Goal: Transaction & Acquisition: Obtain resource

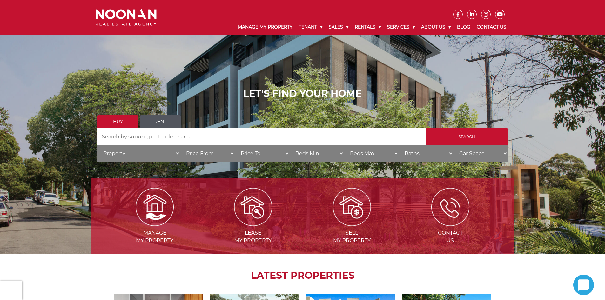
click at [158, 119] on link "Rent" at bounding box center [160, 121] width 41 height 13
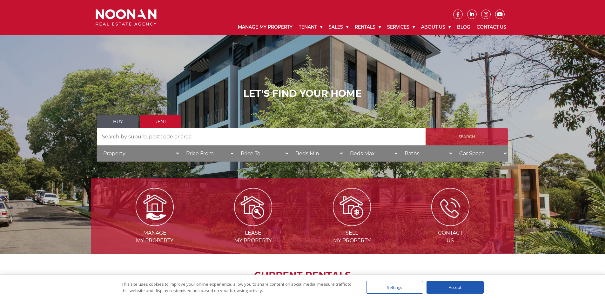
click at [443, 138] on input "Search" at bounding box center [466, 136] width 82 height 17
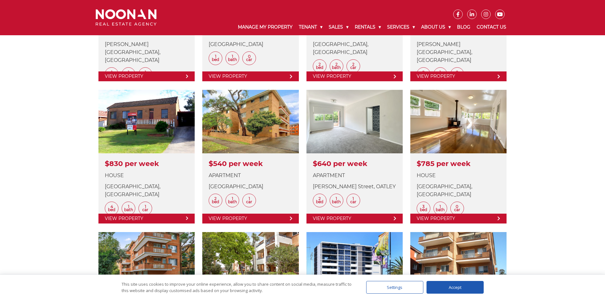
scroll to position [413, 0]
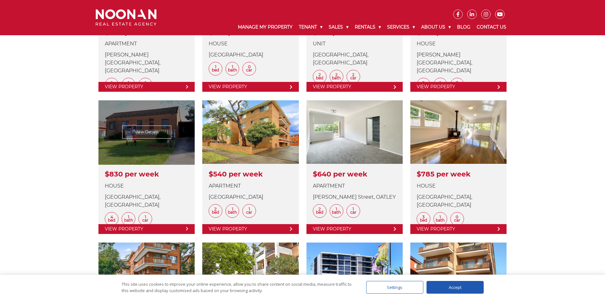
click at [138, 155] on link at bounding box center [146, 166] width 96 height 133
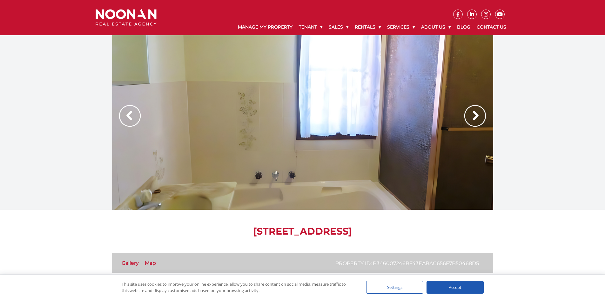
click at [472, 116] on img at bounding box center [475, 116] width 22 height 22
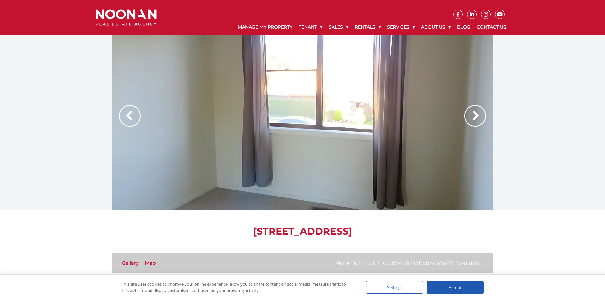
click at [472, 116] on img at bounding box center [475, 116] width 22 height 22
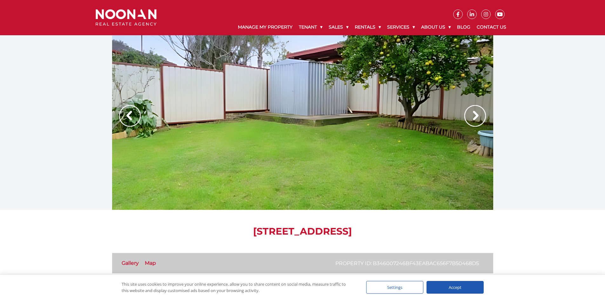
click at [472, 116] on img at bounding box center [475, 116] width 22 height 22
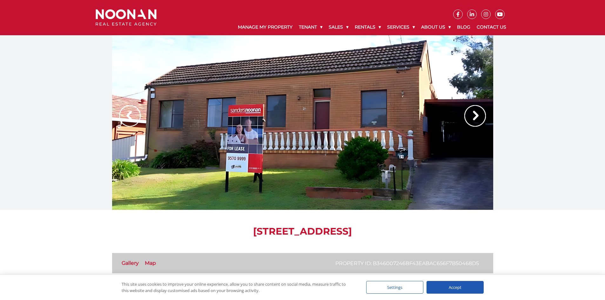
click at [472, 116] on img at bounding box center [475, 116] width 22 height 22
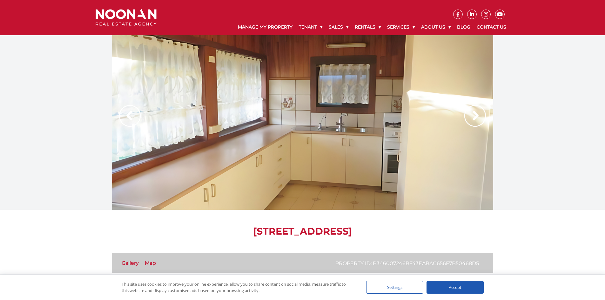
click at [472, 116] on img at bounding box center [475, 116] width 22 height 22
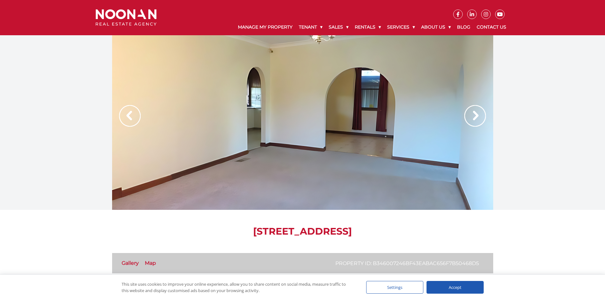
click at [472, 116] on img at bounding box center [475, 116] width 22 height 22
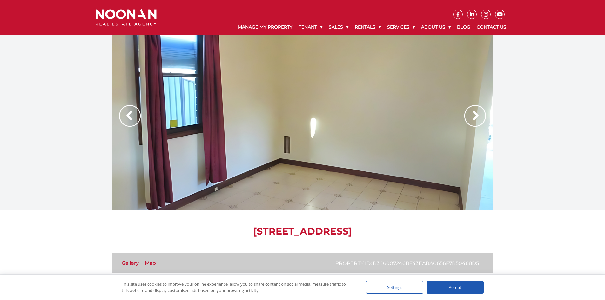
click at [472, 116] on img at bounding box center [475, 116] width 22 height 22
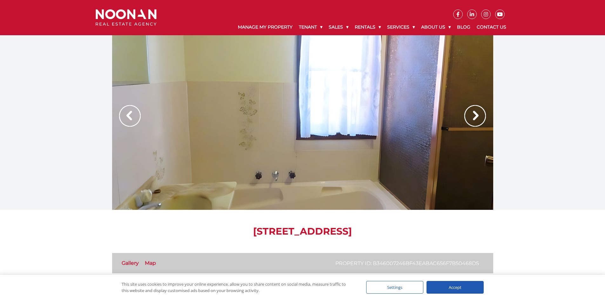
click at [472, 116] on img at bounding box center [475, 116] width 22 height 22
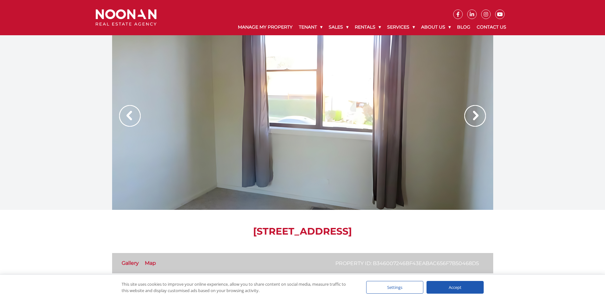
click at [472, 116] on img at bounding box center [475, 116] width 22 height 22
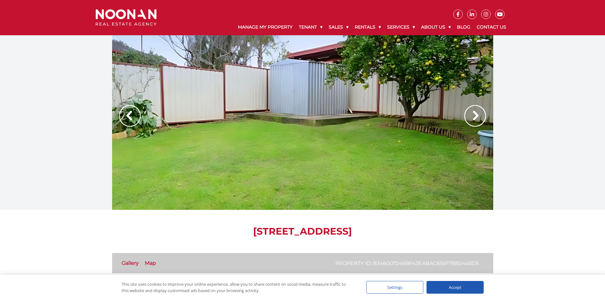
click at [472, 116] on img at bounding box center [475, 116] width 22 height 22
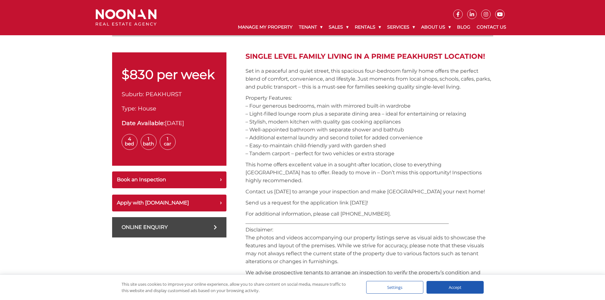
scroll to position [190, 0]
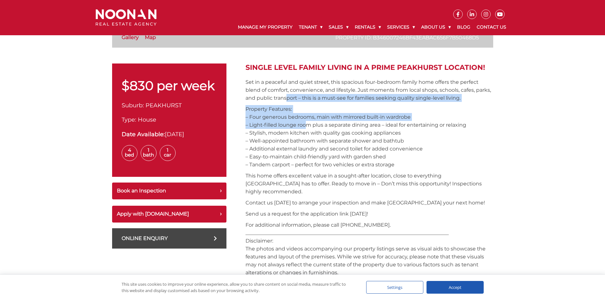
drag, startPoint x: 302, startPoint y: 122, endPoint x: 288, endPoint y: 102, distance: 24.7
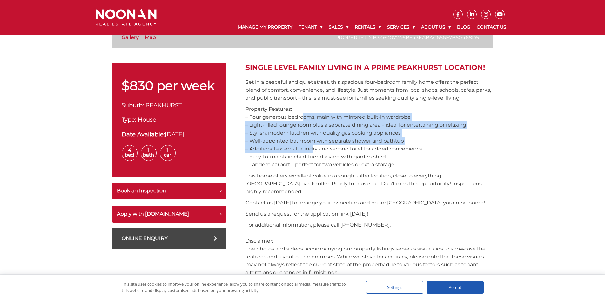
drag, startPoint x: 308, startPoint y: 149, endPoint x: 300, endPoint y: 118, distance: 31.5
click at [300, 118] on p "Property Features: – Four generous bedrooms, main with mirrored built-in wardro…" at bounding box center [369, 136] width 248 height 63
click at [311, 147] on p "Property Features: – Four generous bedrooms, main with mirrored built-in wardro…" at bounding box center [369, 136] width 248 height 63
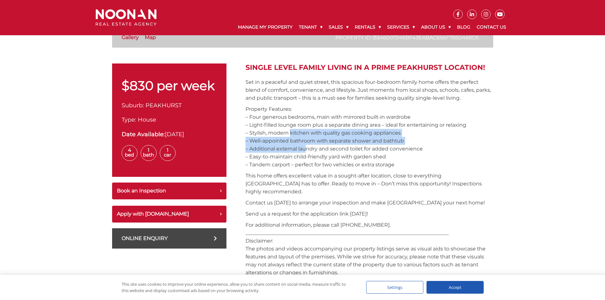
drag, startPoint x: 304, startPoint y: 149, endPoint x: 288, endPoint y: 132, distance: 23.4
click at [288, 132] on p "Property Features: – Four generous bedrooms, main with mirrored built-in wardro…" at bounding box center [369, 136] width 248 height 63
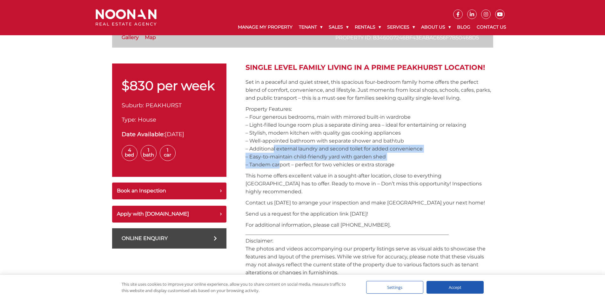
drag, startPoint x: 277, startPoint y: 163, endPoint x: 270, endPoint y: 147, distance: 17.1
click at [270, 147] on p "Property Features: – Four generous bedrooms, main with mirrored built-in wardro…" at bounding box center [369, 136] width 248 height 63
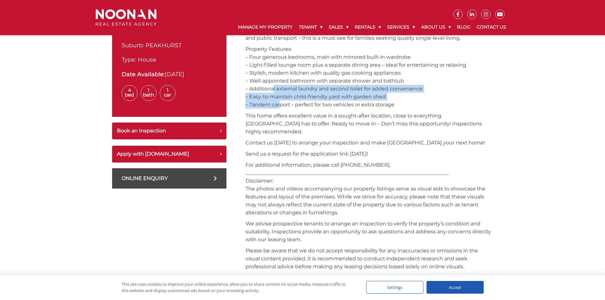
scroll to position [349, 0]
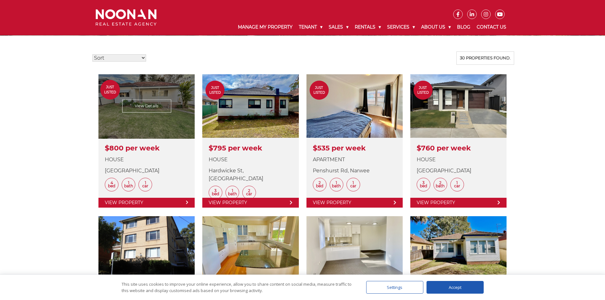
scroll to position [95, 0]
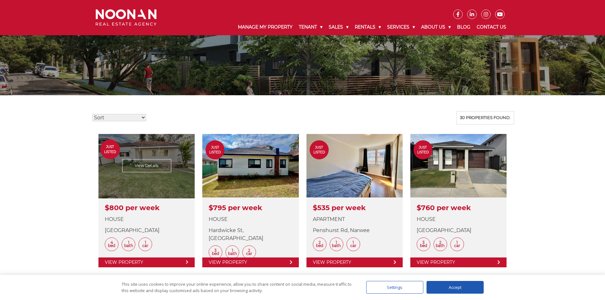
click at [168, 162] on link at bounding box center [146, 200] width 96 height 133
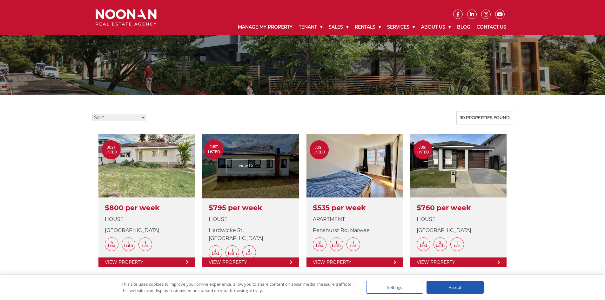
click at [228, 264] on link at bounding box center [250, 200] width 96 height 133
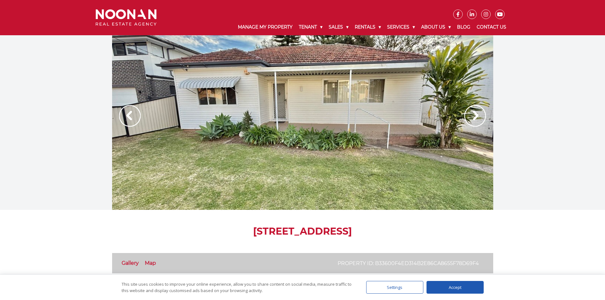
click at [474, 114] on img at bounding box center [475, 116] width 22 height 22
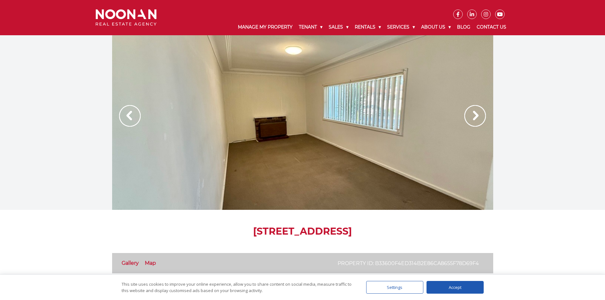
click at [474, 114] on img at bounding box center [475, 116] width 22 height 22
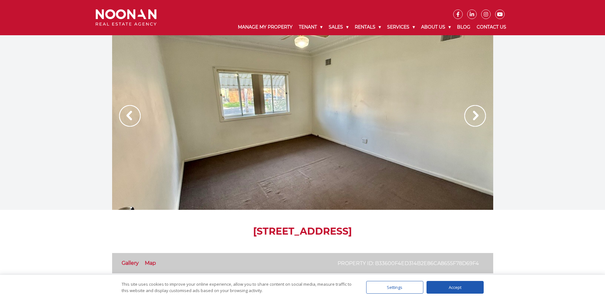
click at [474, 114] on img at bounding box center [475, 116] width 22 height 22
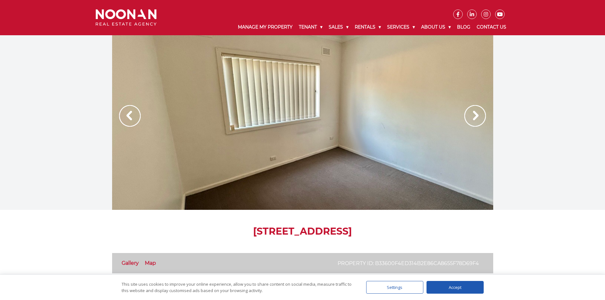
click at [474, 114] on img at bounding box center [475, 116] width 22 height 22
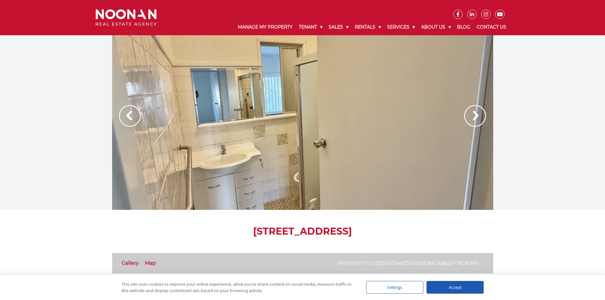
click at [474, 114] on img at bounding box center [475, 116] width 22 height 22
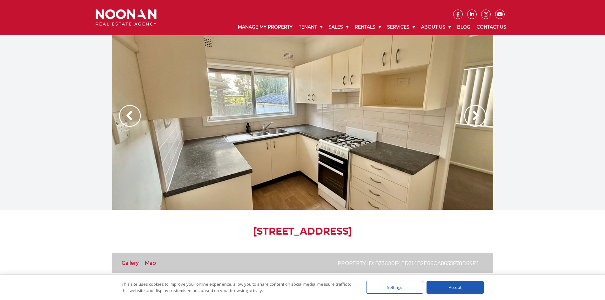
click at [474, 114] on img at bounding box center [475, 116] width 22 height 22
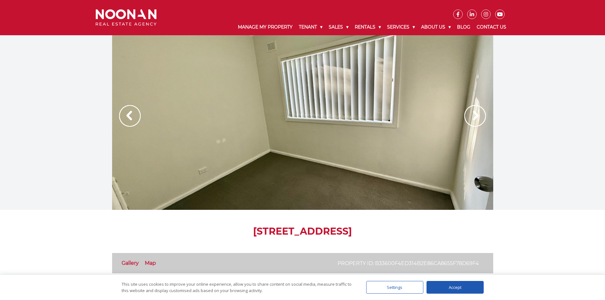
click at [474, 114] on img at bounding box center [475, 116] width 22 height 22
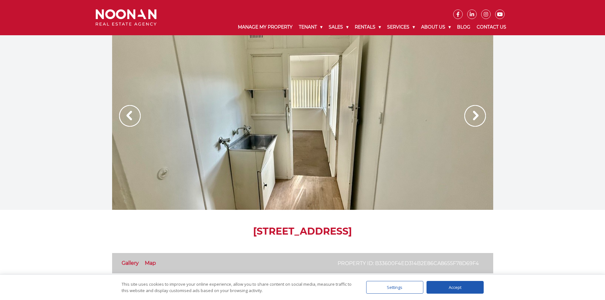
click at [474, 114] on img at bounding box center [475, 116] width 22 height 22
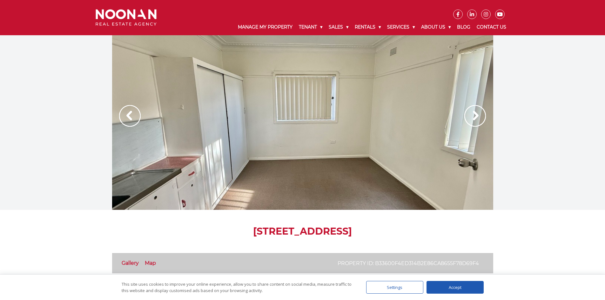
click at [474, 114] on img at bounding box center [475, 116] width 22 height 22
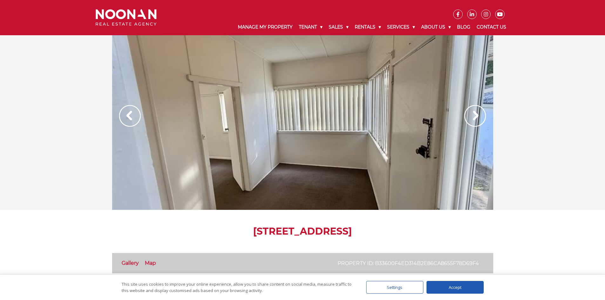
click at [474, 114] on img at bounding box center [475, 116] width 22 height 22
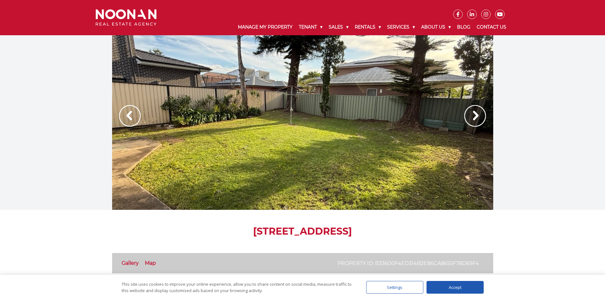
click at [474, 114] on img at bounding box center [475, 116] width 22 height 22
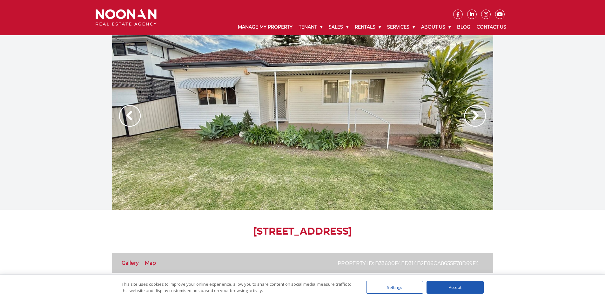
click at [474, 114] on img at bounding box center [475, 116] width 22 height 22
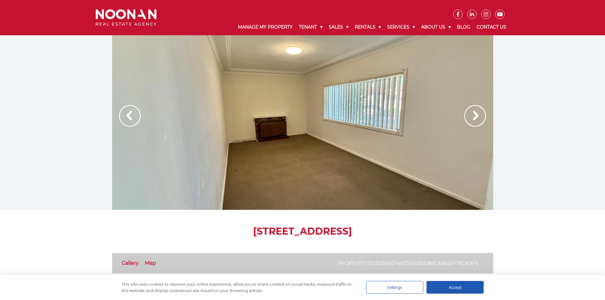
click at [474, 114] on img at bounding box center [475, 116] width 22 height 22
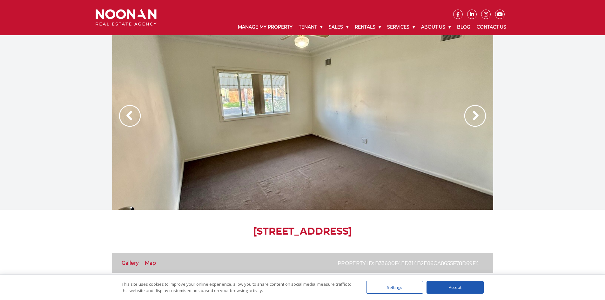
click at [474, 114] on img at bounding box center [475, 116] width 22 height 22
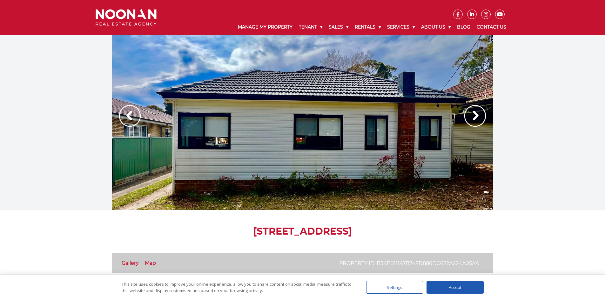
click at [470, 120] on img at bounding box center [475, 116] width 22 height 22
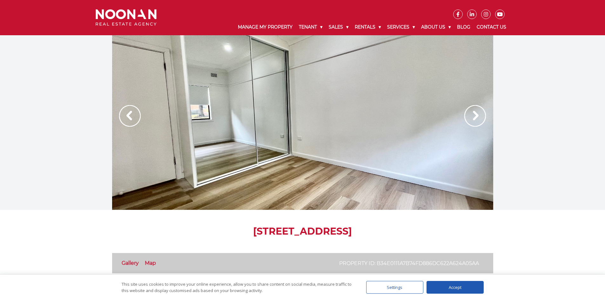
click at [470, 120] on img at bounding box center [475, 116] width 22 height 22
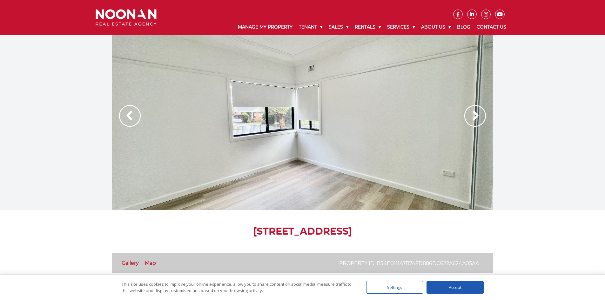
click at [470, 120] on img at bounding box center [475, 116] width 22 height 22
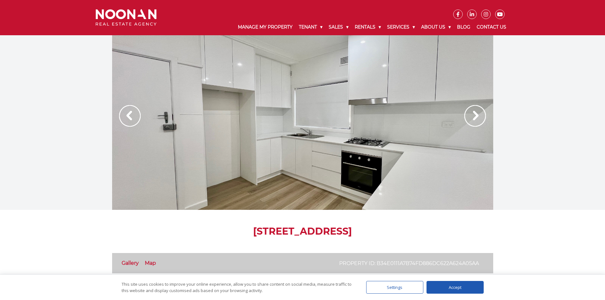
click at [470, 120] on img at bounding box center [475, 116] width 22 height 22
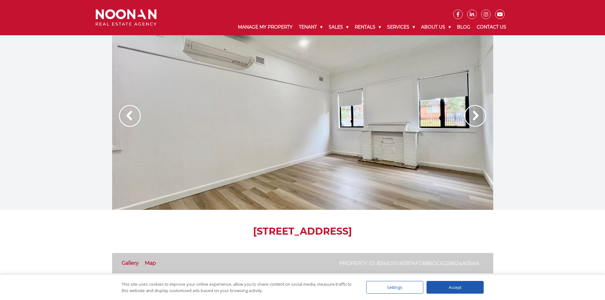
click at [470, 120] on img at bounding box center [475, 116] width 22 height 22
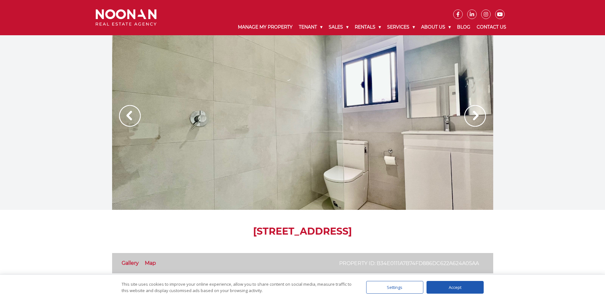
click at [470, 120] on img at bounding box center [475, 116] width 22 height 22
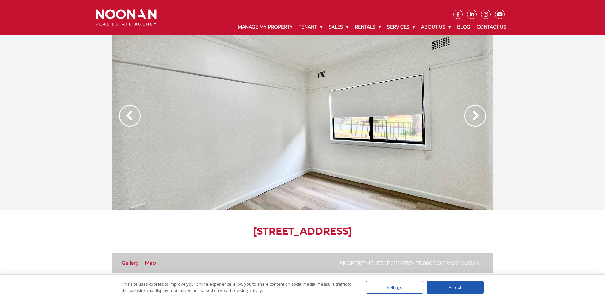
click at [470, 120] on img at bounding box center [475, 116] width 22 height 22
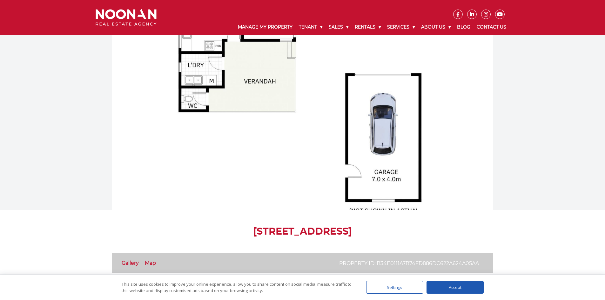
click at [299, 181] on div at bounding box center [302, 122] width 381 height 175
click at [288, 142] on div at bounding box center [302, 122] width 381 height 175
